Goal: Use online tool/utility: Utilize a website feature to perform a specific function

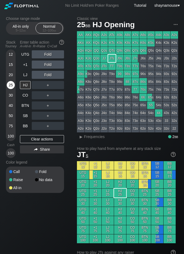
click at [9, 85] on div "25" at bounding box center [11, 85] width 8 height 8
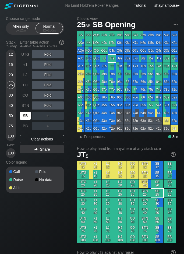
click at [24, 119] on div "SB" at bounding box center [25, 116] width 11 height 8
click at [57, 116] on div "C ✕" at bounding box center [58, 116] width 10 height 8
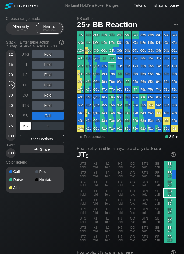
click at [28, 125] on div "BB" at bounding box center [25, 126] width 11 height 8
click at [49, 134] on div "UTG Fold +1 Fold LJ Fold HJ Fold CO Fold BTN Fold SB Call BB ＋ Clear actions Sh…" at bounding box center [42, 103] width 44 height 107
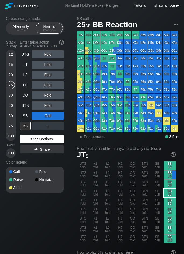
click at [53, 139] on div "Clear actions" at bounding box center [42, 139] width 44 height 8
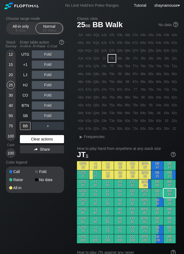
click at [52, 140] on div "Clear actions" at bounding box center [42, 139] width 44 height 8
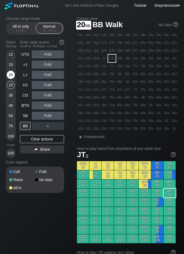
click at [12, 76] on div "20" at bounding box center [11, 75] width 8 height 8
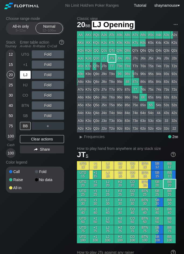
click at [25, 72] on div "LJ" at bounding box center [25, 75] width 11 height 8
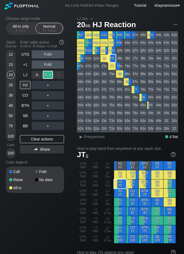
click at [44, 74] on div "R ✕" at bounding box center [48, 75] width 10 height 8
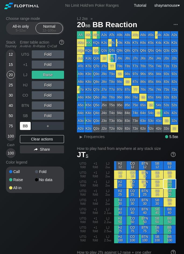
click at [27, 127] on div "BB" at bounding box center [25, 126] width 11 height 8
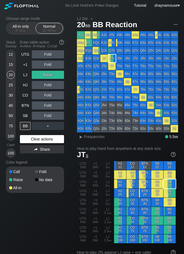
click at [44, 135] on div "Clear actions" at bounding box center [42, 139] width 44 height 8
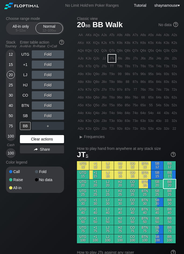
click at [44, 138] on div "Clear actions" at bounding box center [42, 139] width 44 height 8
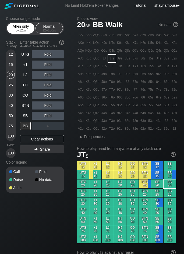
click at [21, 30] on div "5 – 12 bb" at bounding box center [20, 30] width 23 height 4
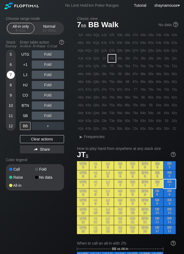
click at [10, 74] on div "7" at bounding box center [11, 75] width 8 height 8
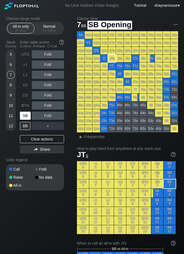
click at [24, 116] on div "SB" at bounding box center [25, 116] width 11 height 8
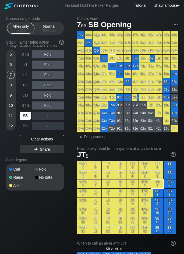
click at [24, 116] on div "SB" at bounding box center [25, 116] width 11 height 8
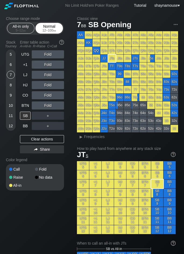
click at [48, 27] on div "Normal 12 – 100 bb" at bounding box center [49, 28] width 25 height 10
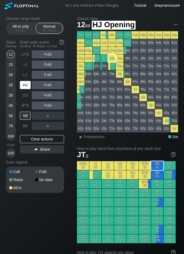
click at [26, 84] on div "HJ" at bounding box center [25, 85] width 11 height 8
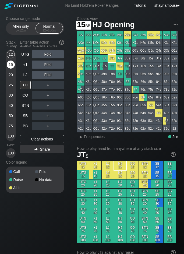
click at [13, 66] on div "15" at bounding box center [11, 64] width 8 height 8
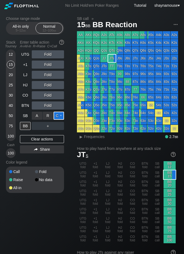
click at [57, 116] on div "C ✕" at bounding box center [58, 116] width 10 height 8
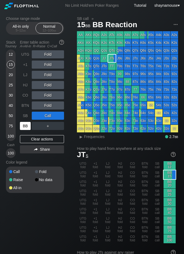
click at [28, 128] on div "BB" at bounding box center [25, 126] width 11 height 8
click at [27, 128] on div "BB" at bounding box center [25, 126] width 11 height 8
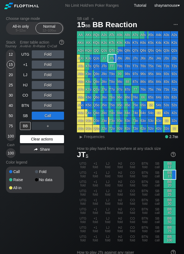
click at [44, 140] on div "Clear actions" at bounding box center [42, 139] width 44 height 8
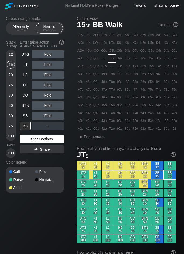
drag, startPoint x: 44, startPoint y: 140, endPoint x: 41, endPoint y: 135, distance: 5.4
click at [44, 140] on div "Clear actions" at bounding box center [42, 139] width 44 height 8
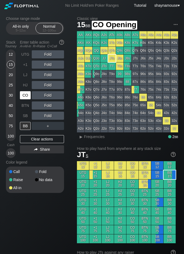
click at [24, 96] on div "CO" at bounding box center [25, 95] width 11 height 8
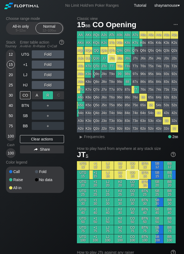
click at [44, 96] on div "R ✕" at bounding box center [48, 95] width 10 height 8
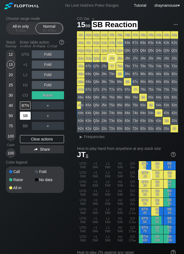
click at [27, 117] on div "SB" at bounding box center [25, 116] width 11 height 8
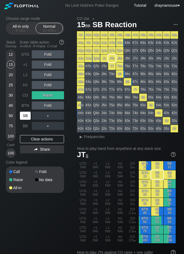
click at [26, 117] on div "SB" at bounding box center [25, 116] width 11 height 8
click at [57, 104] on div "C ✕" at bounding box center [58, 105] width 10 height 8
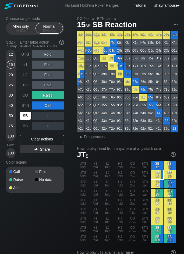
click at [29, 117] on div "SB" at bounding box center [25, 116] width 11 height 8
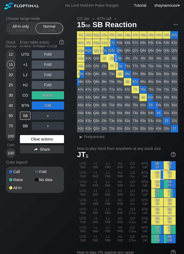
click at [43, 137] on div "Clear actions" at bounding box center [42, 139] width 44 height 8
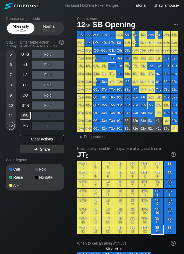
click at [24, 27] on div "All-in only 5 – 12 bb" at bounding box center [20, 28] width 25 height 10
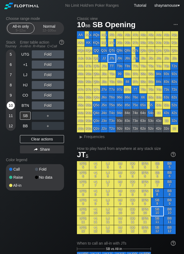
click at [14, 105] on div "10" at bounding box center [11, 105] width 8 height 8
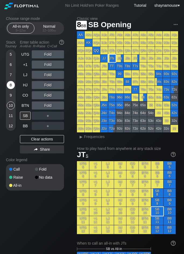
click at [9, 84] on div "8" at bounding box center [11, 85] width 8 height 8
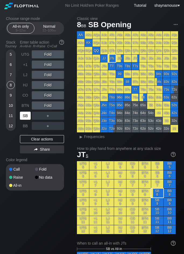
click at [23, 112] on div "SB" at bounding box center [25, 116] width 11 height 8
